Goal: Find specific page/section: Find specific page/section

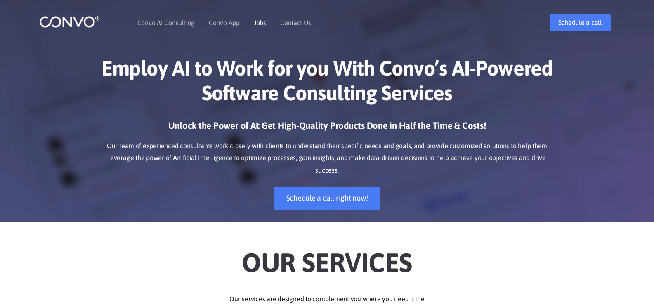
click at [261, 26] on link "Jobs" at bounding box center [260, 22] width 12 height 7
click at [257, 26] on li "Jobs" at bounding box center [260, 22] width 12 height 35
